Goal: Navigation & Orientation: Find specific page/section

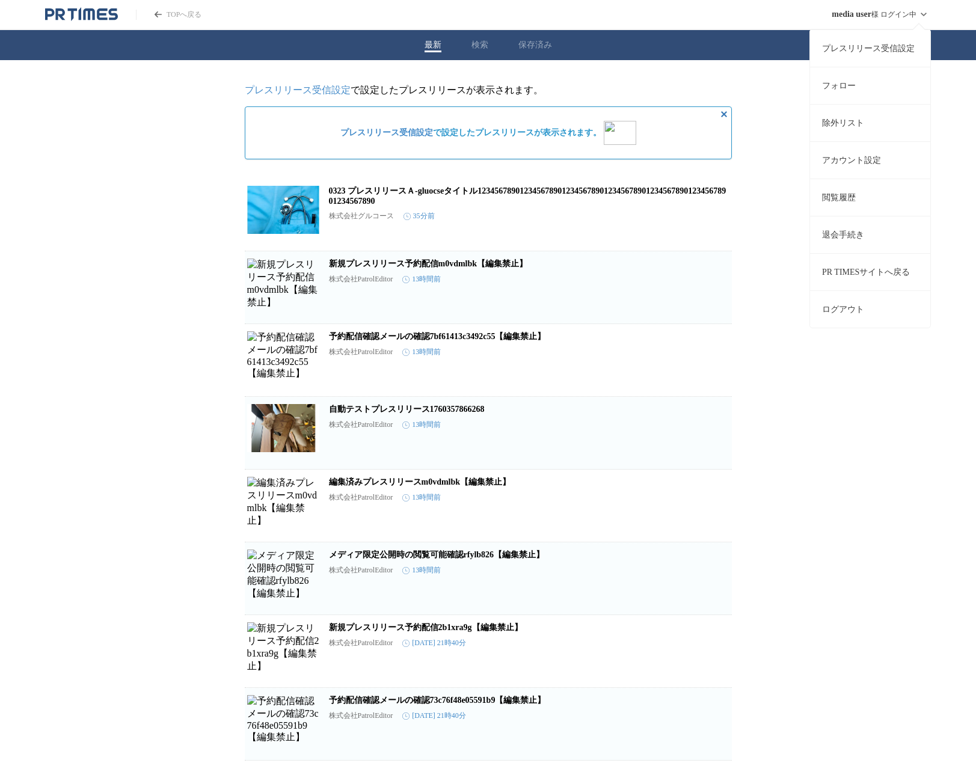
click at [613, 10] on span "media user" at bounding box center [852, 15] width 40 height 10
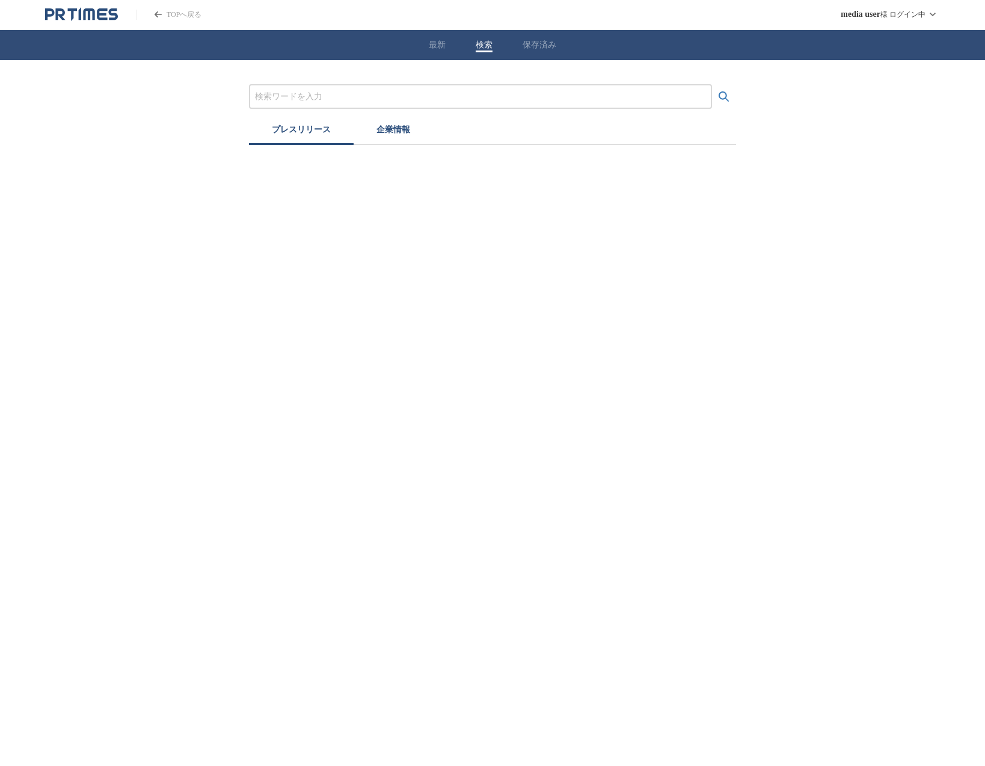
click at [481, 40] on button "検索" at bounding box center [484, 45] width 17 height 11
click at [429, 45] on button "最新" at bounding box center [437, 45] width 17 height 11
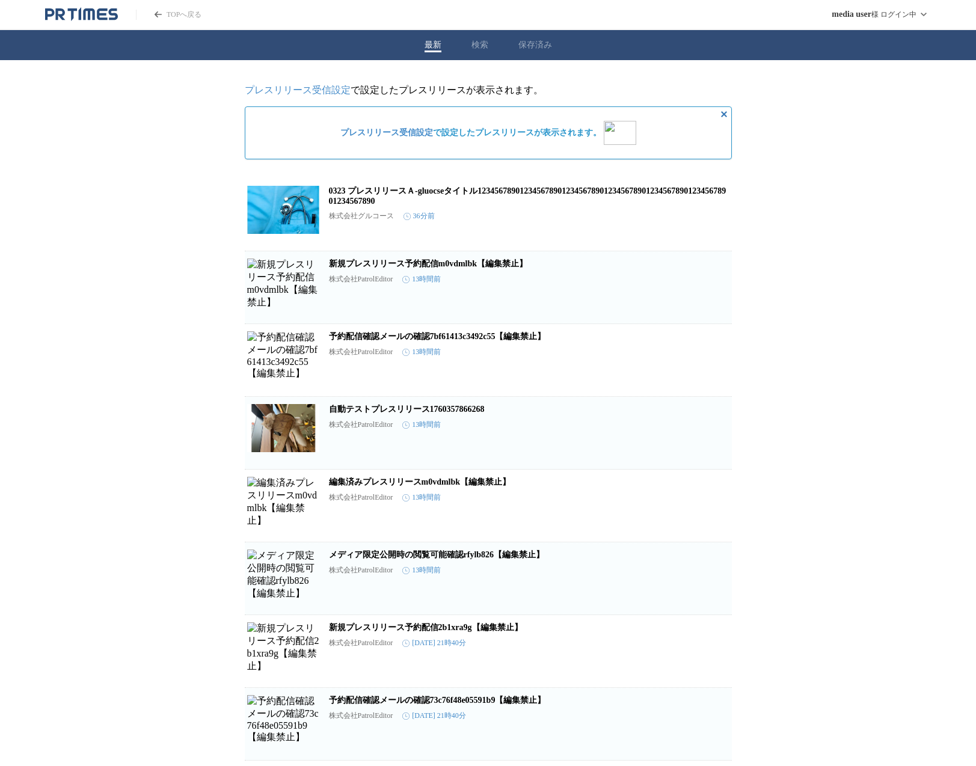
click at [530, 40] on button "保存済み" at bounding box center [535, 45] width 34 height 11
click at [440, 44] on button "最新" at bounding box center [432, 45] width 17 height 11
click at [613, 304] on button "ログアウト" at bounding box center [870, 308] width 120 height 37
